Goal: Information Seeking & Learning: Understand process/instructions

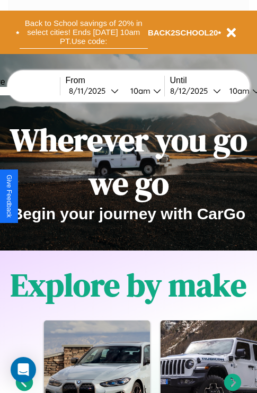
click at [83, 32] on button "Back to School savings of 20% in select cities! Ends [DATE] 10am PT. Use code:" at bounding box center [84, 32] width 128 height 33
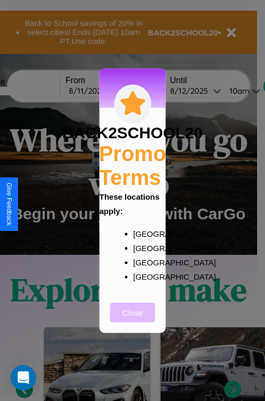
click at [133, 320] on button "Close" at bounding box center [132, 313] width 45 height 20
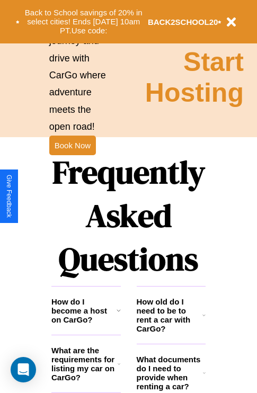
scroll to position [1284, 0]
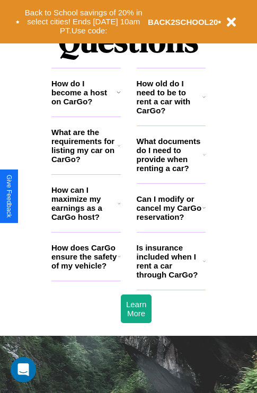
click at [86, 163] on h3 "What are the requirements for listing my car on CarGo?" at bounding box center [84, 146] width 66 height 36
click at [171, 172] on h3 "What documents do I need to provide when renting a car?" at bounding box center [170, 155] width 67 height 36
click at [171, 278] on h3 "Is insurance included when I rent a car through CarGo?" at bounding box center [170, 261] width 66 height 36
click at [86, 163] on h3 "What are the requirements for listing my car on CarGo?" at bounding box center [84, 146] width 66 height 36
click at [171, 172] on h3 "What documents do I need to provide when renting a car?" at bounding box center [170, 155] width 67 height 36
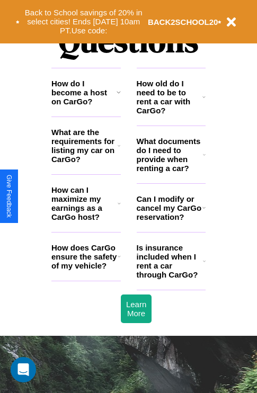
click at [171, 222] on h3 "Can I modify or cancel my CarGo reservation?" at bounding box center [170, 208] width 66 height 27
click at [86, 270] on h3 "How does CarGo ensure the safety of my vehicle?" at bounding box center [84, 256] width 66 height 27
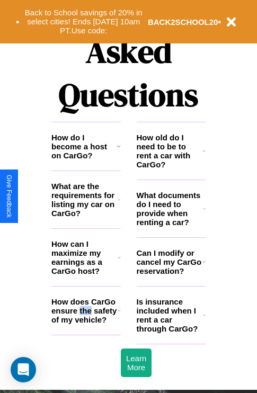
scroll to position [1032, 0]
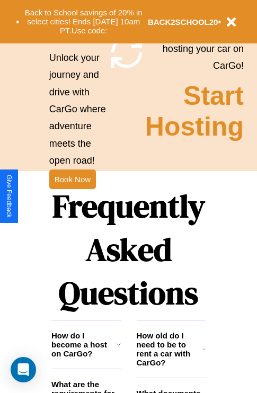
click at [72, 197] on h1 "Frequently Asked Questions" at bounding box center [128, 249] width 154 height 141
